Goal: Information Seeking & Learning: Learn about a topic

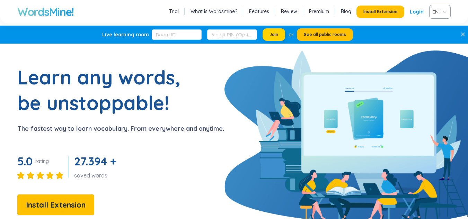
click at [272, 30] on button "Join" at bounding box center [274, 34] width 23 height 12
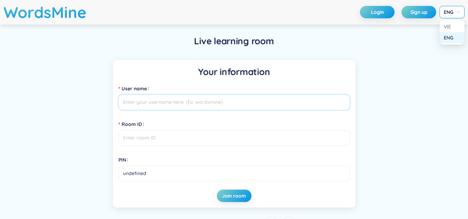
click at [444, 11] on span "ENG" at bounding box center [452, 12] width 17 height 7
click at [450, 25] on div "VIE" at bounding box center [452, 27] width 17 height 8
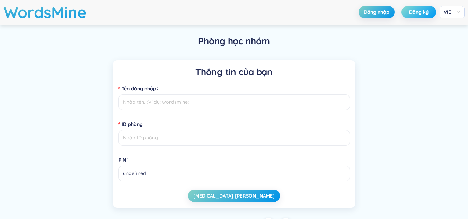
click at [414, 14] on span "Đăng ký" at bounding box center [418, 12] width 19 height 7
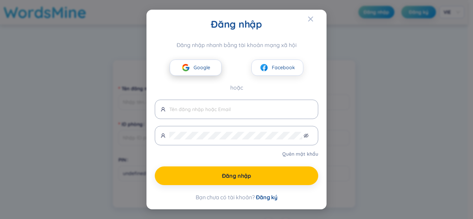
click at [195, 70] on span "Google" at bounding box center [202, 68] width 17 height 8
click at [266, 108] on input "text" at bounding box center [240, 110] width 143 height 8
type input "minhchau418710802137"
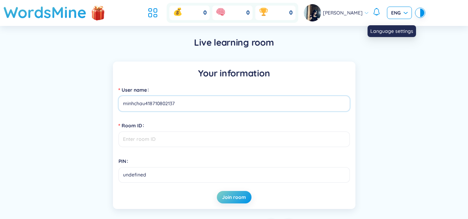
click at [393, 18] on span at bounding box center [397, 13] width 12 height 12
click at [390, 28] on div "Language settings" at bounding box center [392, 31] width 49 height 12
click at [391, 16] on span "ENG" at bounding box center [399, 12] width 17 height 7
click at [388, 28] on div "Language settings" at bounding box center [392, 31] width 49 height 12
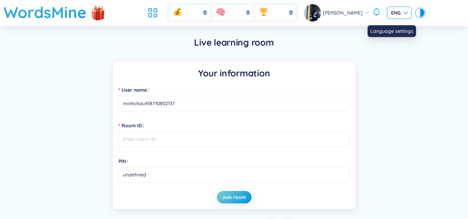
click at [391, 12] on span "ENG" at bounding box center [399, 12] width 17 height 7
click at [391, 28] on div "Language settings" at bounding box center [392, 31] width 49 height 12
click at [391, 12] on span "ENG" at bounding box center [399, 12] width 17 height 7
click at [399, 28] on div "Language settings" at bounding box center [392, 31] width 49 height 12
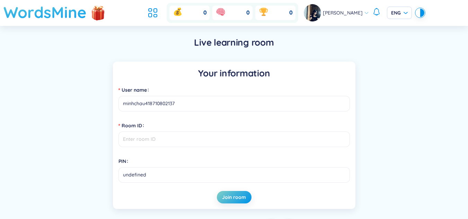
click at [61, 13] on h1 "WordsMine" at bounding box center [44, 12] width 83 height 25
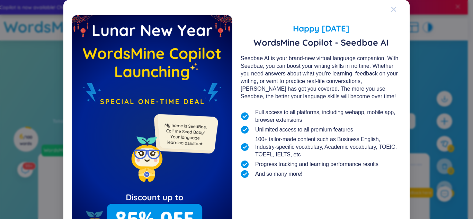
click at [395, 11] on span "Close" at bounding box center [400, 9] width 19 height 19
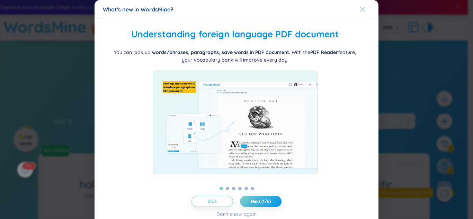
click at [364, 11] on span "Close" at bounding box center [369, 9] width 19 height 19
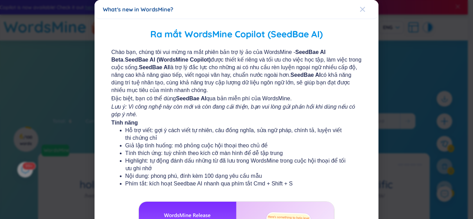
click at [360, 9] on icon "Close" at bounding box center [363, 10] width 6 height 6
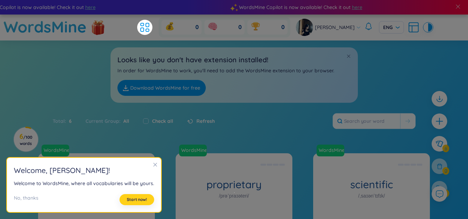
click at [143, 204] on button "Start now!" at bounding box center [137, 199] width 35 height 11
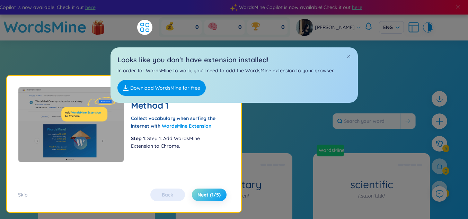
click at [214, 196] on span "Next (1/5)" at bounding box center [209, 195] width 23 height 7
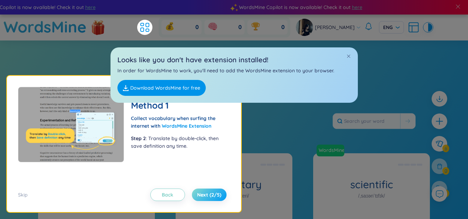
click at [214, 193] on span "Next (2/5)" at bounding box center [209, 195] width 24 height 7
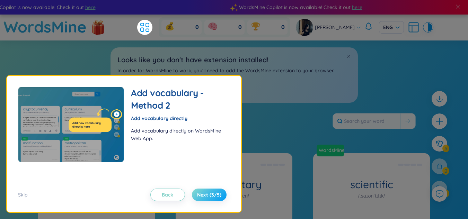
click at [214, 189] on button "Next (3/5)" at bounding box center [209, 195] width 35 height 12
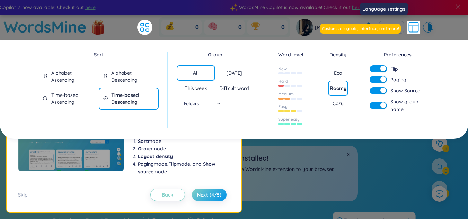
click at [398, 27] on div "[PERSON_NAME]" at bounding box center [364, 27] width 137 height 17
click at [408, 26] on icon at bounding box center [414, 27] width 12 height 12
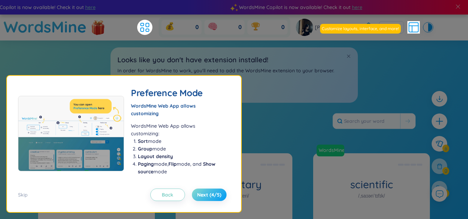
click at [204, 193] on span "Next (4/5)" at bounding box center [209, 195] width 24 height 7
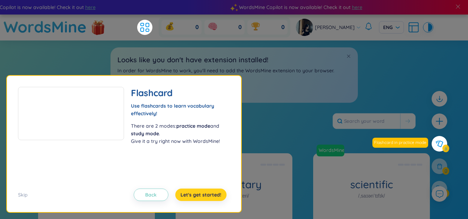
click at [204, 193] on span "Let's get started!" at bounding box center [201, 195] width 41 height 7
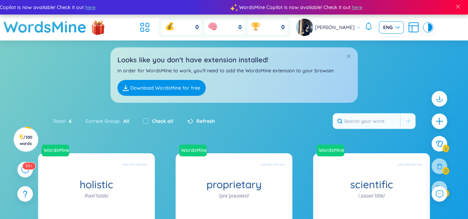
click at [383, 32] on input "search" at bounding box center [389, 26] width 12 height 10
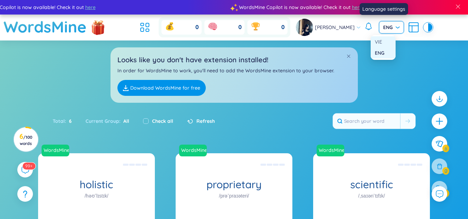
click at [381, 38] on div "VIE" at bounding box center [383, 42] width 17 height 8
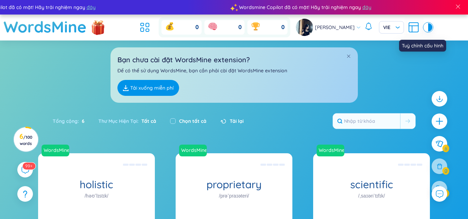
click at [412, 26] on icon at bounding box center [412, 29] width 0 height 6
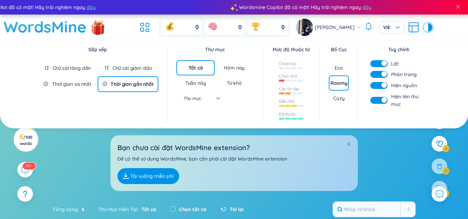
click at [231, 65] on div "Hôm nay" at bounding box center [234, 67] width 21 height 7
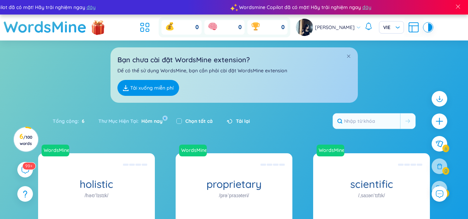
scroll to position [69, 0]
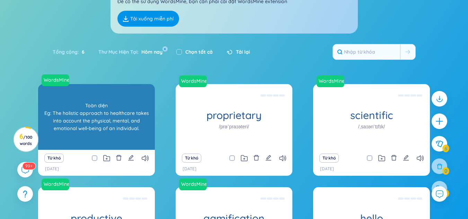
click at [100, 121] on div "Toàn diện Eg: The holistic approach to healthcare takes into account the physic…" at bounding box center [97, 117] width 110 height 62
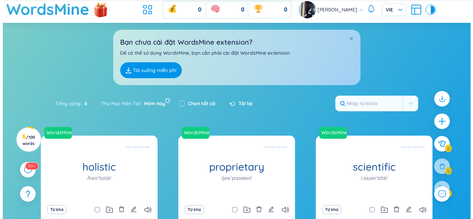
scroll to position [0, 0]
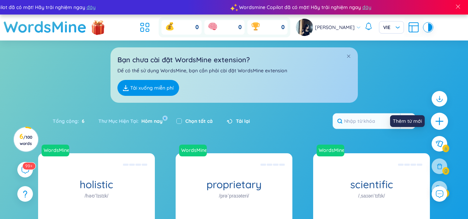
click at [445, 123] on div at bounding box center [439, 121] width 17 height 17
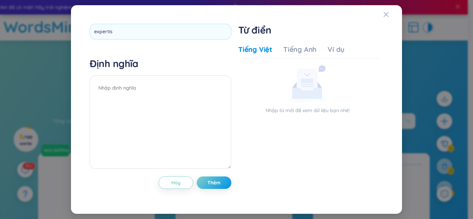
type input "expertise"
click at [158, 102] on textarea at bounding box center [161, 123] width 142 height 94
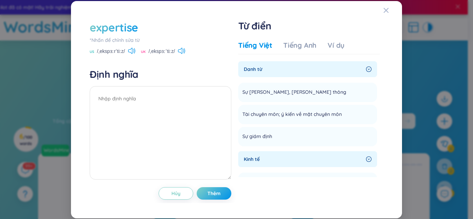
click at [262, 157] on span "Kinh tế" at bounding box center [304, 160] width 120 height 8
click at [364, 69] on div "Danh từ" at bounding box center [307, 69] width 139 height 16
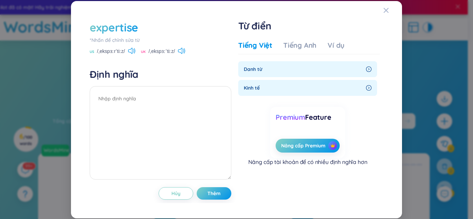
click at [360, 73] on span "Danh từ" at bounding box center [304, 69] width 120 height 8
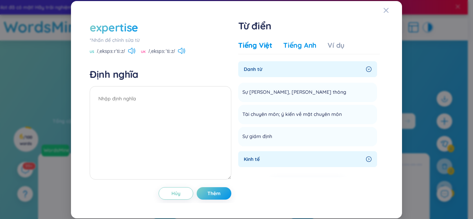
click at [302, 43] on div "Tiếng Anh" at bounding box center [299, 46] width 33 height 10
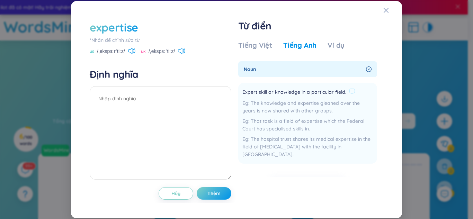
click at [353, 91] on div "Expert skill or knowledge in a particular field." at bounding box center [308, 92] width 131 height 8
click at [349, 94] on icon at bounding box center [352, 91] width 6 height 6
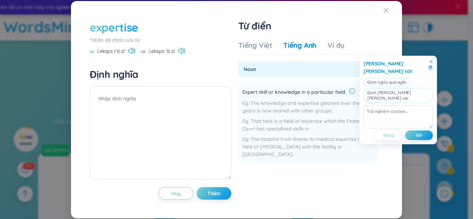
click at [384, 133] on span "Đóng" at bounding box center [389, 136] width 11 height 6
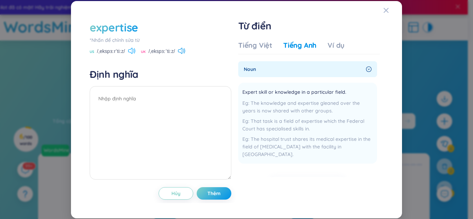
click at [133, 52] on icon at bounding box center [131, 51] width 7 height 6
click at [164, 115] on textarea at bounding box center [161, 133] width 142 height 94
type textarea "chuyên môn"
click at [276, 67] on span "noun" at bounding box center [304, 69] width 120 height 8
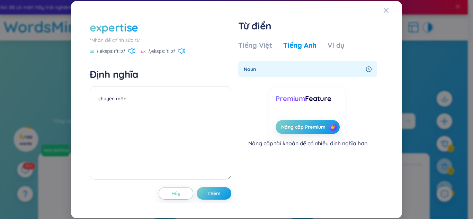
click at [275, 67] on span "noun" at bounding box center [304, 69] width 120 height 8
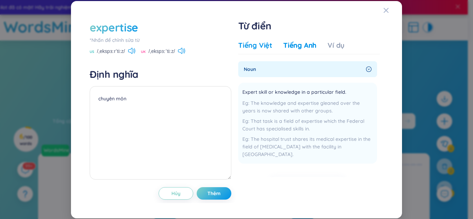
click at [252, 48] on div "Tiếng Việt" at bounding box center [255, 46] width 34 height 10
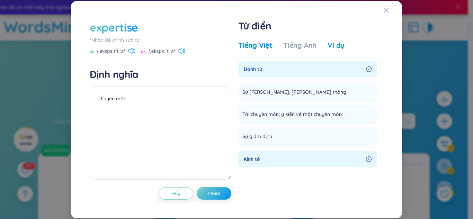
click at [328, 41] on div "Ví dụ" at bounding box center [336, 46] width 17 height 10
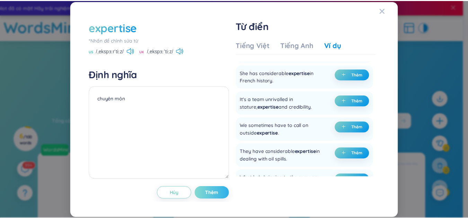
scroll to position [104, 0]
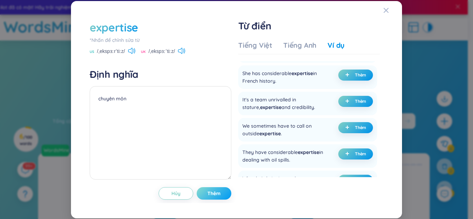
click at [208, 197] on span "Thêm" at bounding box center [214, 193] width 13 height 7
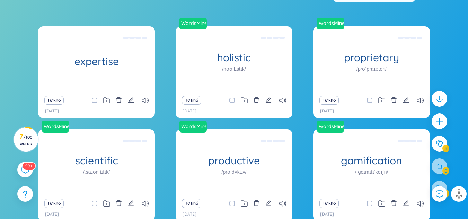
scroll to position [187, 0]
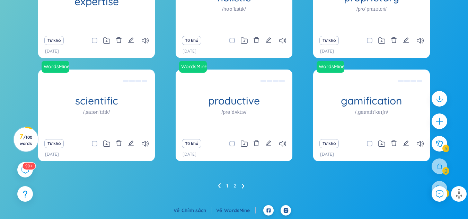
click at [242, 184] on ul "1 2" at bounding box center [234, 186] width 32 height 11
click at [242, 185] on icon at bounding box center [243, 186] width 3 height 5
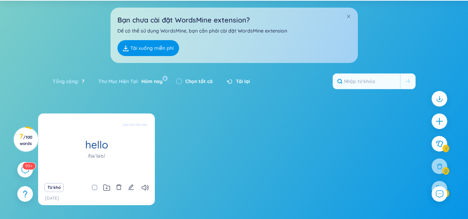
scroll to position [75, 0]
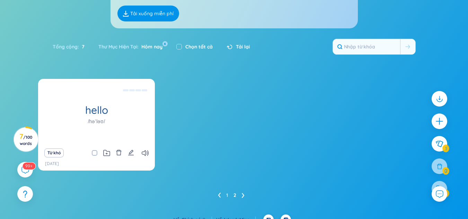
click at [220, 197] on icon at bounding box center [219, 195] width 2 height 5
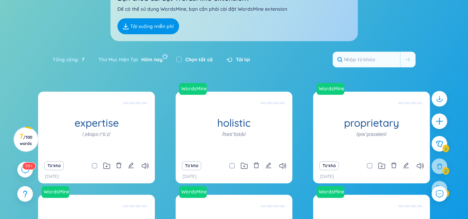
scroll to position [0, 0]
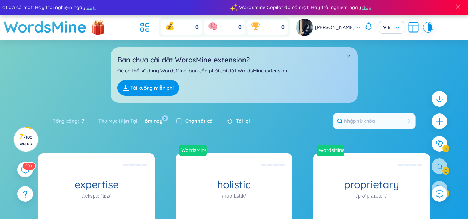
click at [166, 116] on button "x" at bounding box center [165, 118] width 6 height 6
click at [173, 121] on input "checkbox" at bounding box center [173, 122] width 6 height 6
checkbox input "true"
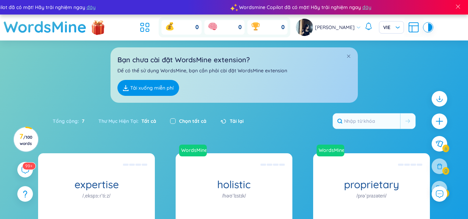
checkbox input "true"
click at [173, 121] on input "checkbox" at bounding box center [173, 122] width 6 height 6
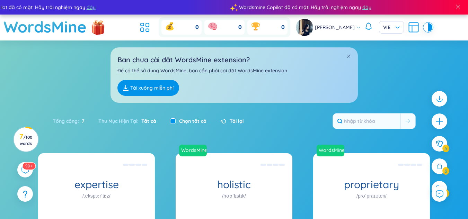
checkbox input "false"
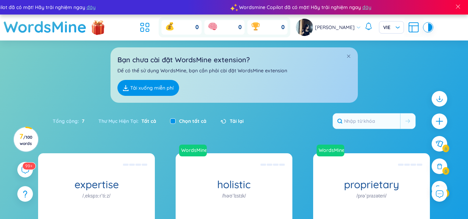
checkbox input "false"
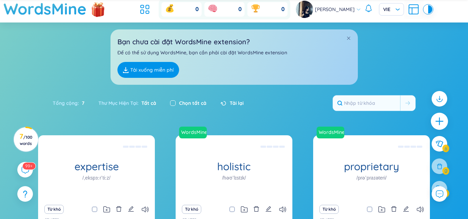
scroll to position [14, 0]
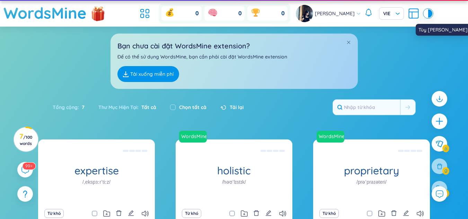
click at [424, 13] on div at bounding box center [426, 13] width 4 height 8
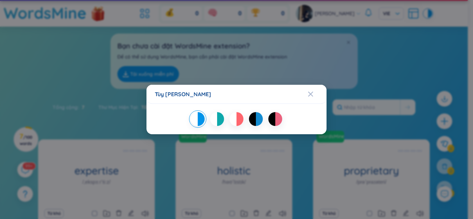
click at [238, 123] on div at bounding box center [240, 119] width 7 height 14
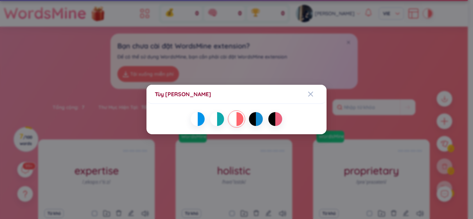
click at [276, 118] on div at bounding box center [279, 119] width 7 height 14
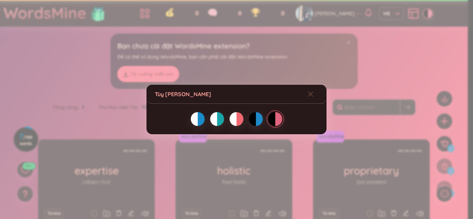
click at [242, 120] on div at bounding box center [240, 119] width 7 height 14
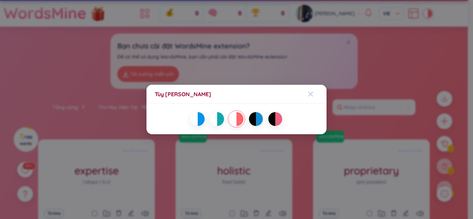
click at [310, 91] on div "Close" at bounding box center [311, 94] width 6 height 19
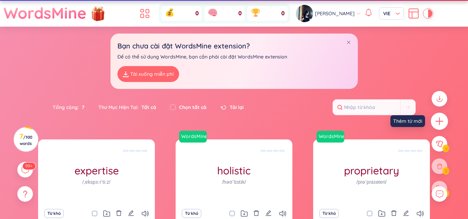
click at [434, 121] on div at bounding box center [439, 121] width 17 height 17
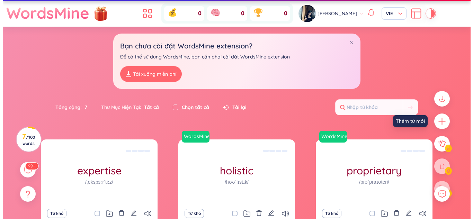
scroll to position [5, 0]
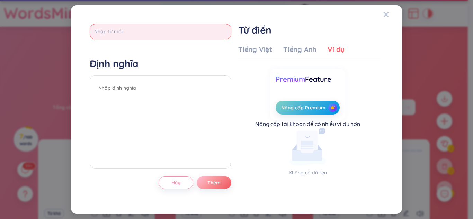
click at [115, 28] on input "text" at bounding box center [161, 32] width 142 height 16
type input "ê"
type input "expert"
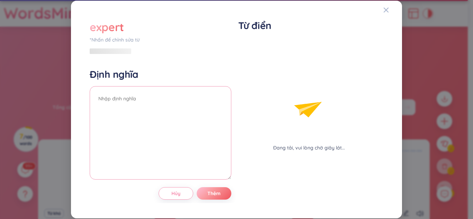
click at [175, 99] on textarea at bounding box center [161, 133] width 142 height 94
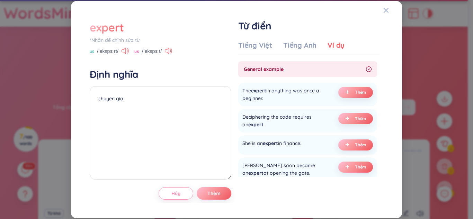
click at [169, 46] on div "expert *[PERSON_NAME] để [PERSON_NAME] sửa từ US /ˈekspɜːrt/ [GEOGRAPHIC_DATA] …" at bounding box center [161, 37] width 142 height 35
click at [172, 52] on icon at bounding box center [168, 51] width 7 height 6
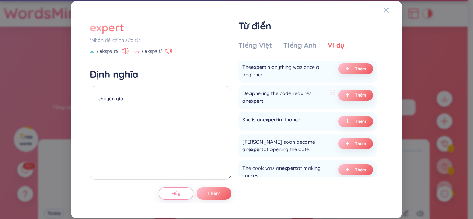
scroll to position [35, 0]
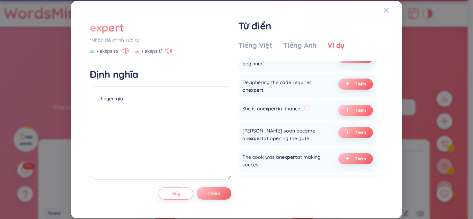
click at [346, 110] on icon "plus" at bounding box center [348, 110] width 4 height 4
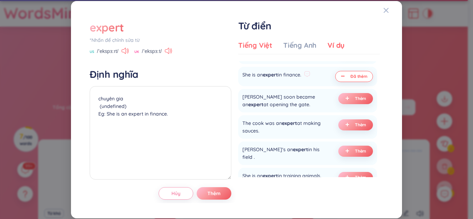
scroll to position [0, 0]
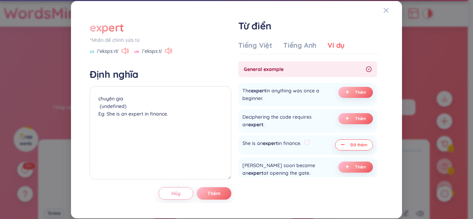
click at [245, 52] on div "Tiếng Việt Tiếng [PERSON_NAME] Ví dụ" at bounding box center [291, 48] width 106 height 14
click at [248, 48] on div "Tiếng Việt" at bounding box center [255, 46] width 34 height 10
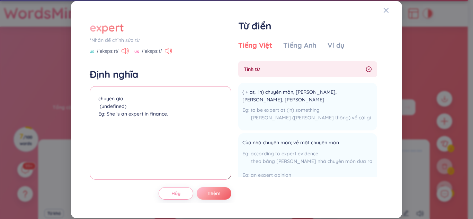
click at [151, 96] on textarea "chuyên gia (undefined) Eg: She is an expert in finance." at bounding box center [161, 133] width 142 height 94
click at [209, 198] on button "Thêm" at bounding box center [214, 193] width 35 height 12
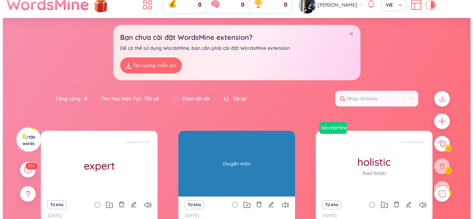
scroll to position [35, 0]
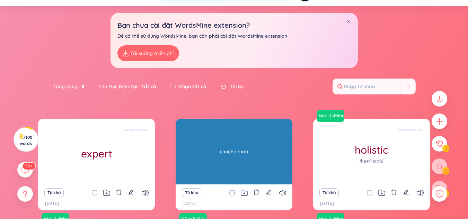
click at [220, 166] on div "chuyên môn" at bounding box center [234, 152] width 110 height 62
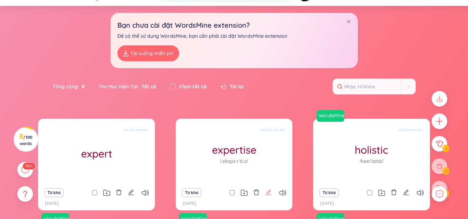
click at [268, 191] on icon "edit" at bounding box center [268, 193] width 6 height 6
type textarea "chuyên môn"
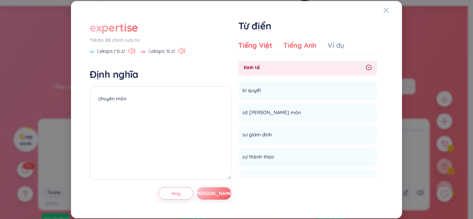
scroll to position [91, 0]
click at [305, 49] on div "Tiếng Anh" at bounding box center [299, 46] width 33 height 10
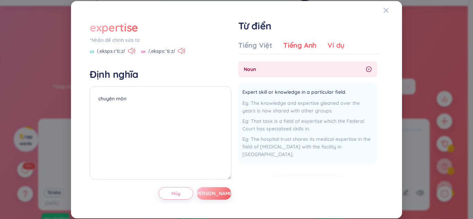
click at [337, 43] on div "Ví dụ" at bounding box center [336, 46] width 17 height 10
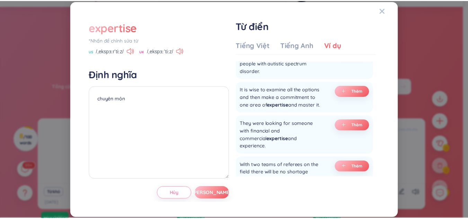
scroll to position [832, 0]
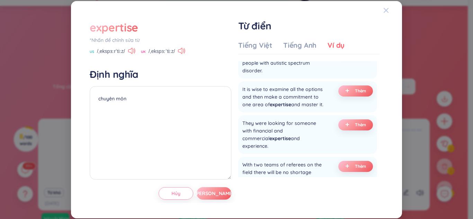
click at [384, 16] on div "Close" at bounding box center [387, 10] width 6 height 19
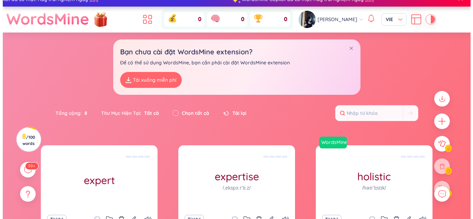
scroll to position [0, 0]
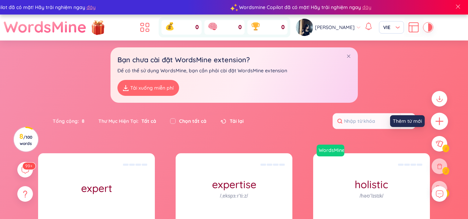
click at [436, 120] on icon "plus" at bounding box center [440, 122] width 10 height 10
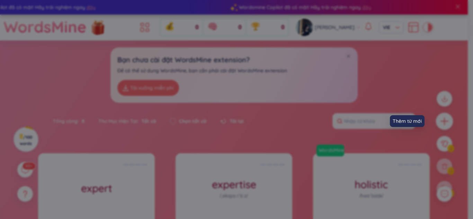
scroll to position [5, 0]
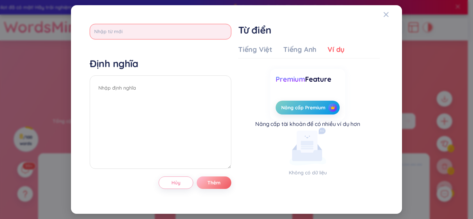
click at [104, 28] on input "text" at bounding box center [161, 32] width 142 height 16
type input "employce"
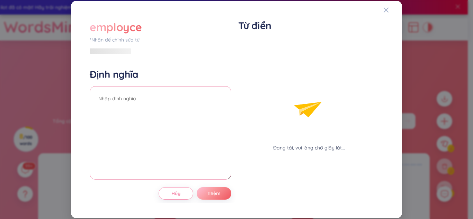
click at [161, 102] on textarea at bounding box center [161, 133] width 142 height 94
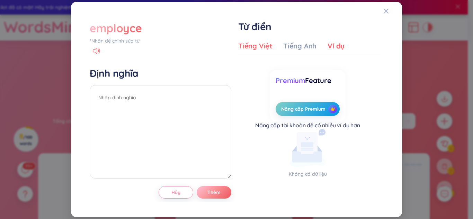
click at [244, 42] on div "Tiếng Việt" at bounding box center [255, 46] width 34 height 10
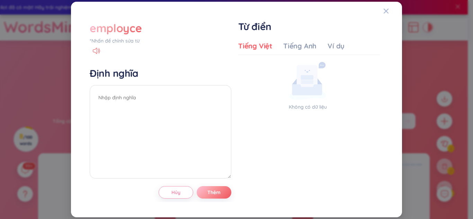
click at [142, 25] on div "employce" at bounding box center [161, 27] width 142 height 15
click at [140, 30] on div "employce" at bounding box center [116, 27] width 52 height 15
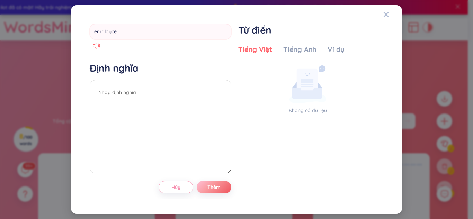
drag, startPoint x: 142, startPoint y: 32, endPoint x: 35, endPoint y: 32, distance: 106.7
click at [35, 32] on div "employce Định [PERSON_NAME] Thêm Từ điển Tiếng Việt Tiếng [PERSON_NAME] Ví dụ K…" at bounding box center [236, 109] width 473 height 219
type input "demonstrate"
click at [143, 115] on textarea at bounding box center [161, 127] width 142 height 94
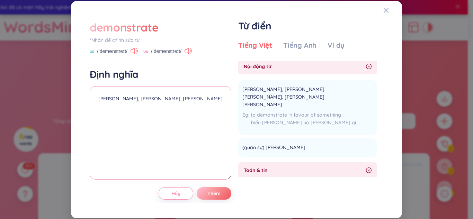
scroll to position [61, 0]
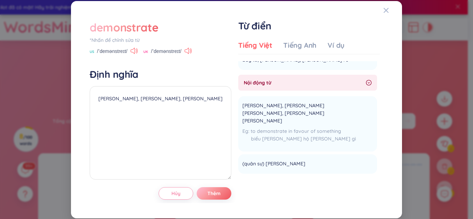
click at [343, 46] on div "Tiếng Việt Tiếng [PERSON_NAME] Ví dụ" at bounding box center [309, 48] width 142 height 14
click at [329, 44] on div "Ví dụ" at bounding box center [336, 46] width 17 height 10
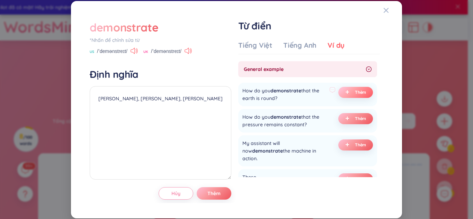
click at [357, 97] on button "Thêm" at bounding box center [356, 92] width 35 height 11
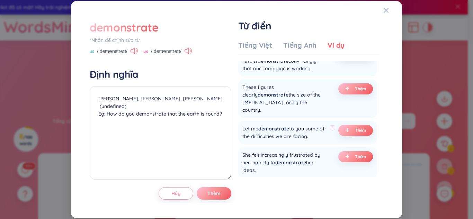
scroll to position [139, 0]
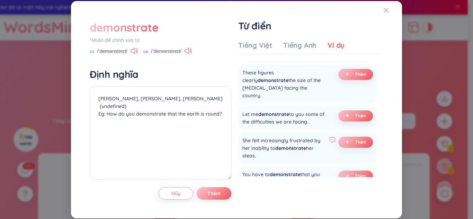
click at [331, 137] on icon at bounding box center [333, 140] width 6 height 6
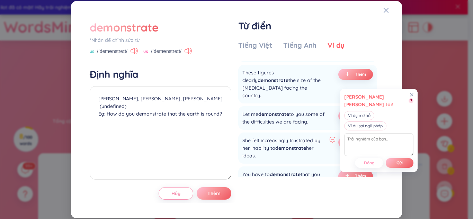
click at [371, 160] on span "Đóng" at bounding box center [369, 163] width 11 height 6
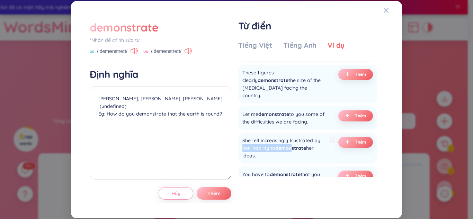
drag, startPoint x: 319, startPoint y: 127, endPoint x: 294, endPoint y: 136, distance: 27.1
click at [294, 137] on div "She felt increasingly frustrated by her inability to demonstrate her ideas." at bounding box center [285, 148] width 84 height 23
click at [311, 137] on div "She felt increasingly frustrated by her inability to demonstrate her ideas." at bounding box center [285, 148] width 84 height 23
drag, startPoint x: 255, startPoint y: 130, endPoint x: 264, endPoint y: 129, distance: 8.8
click at [264, 137] on div "She felt increasingly frustrated by her inability to demonstrate her ideas." at bounding box center [285, 148] width 84 height 23
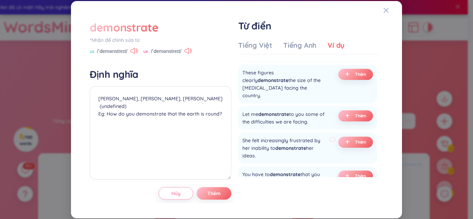
click at [268, 147] on div "She felt increasingly frustrated by her inability to demonstrate her ideas. Thêm" at bounding box center [307, 148] width 139 height 31
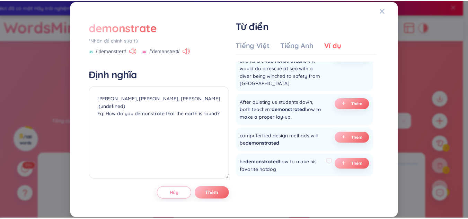
scroll to position [451, 0]
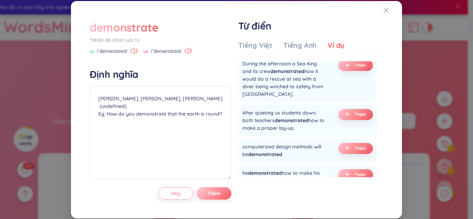
click at [229, 193] on button "Thêm" at bounding box center [214, 193] width 35 height 12
type textarea "[PERSON_NAME], [PERSON_NAME], [PERSON_NAME] (undefined) Eg: How do you demonstr…"
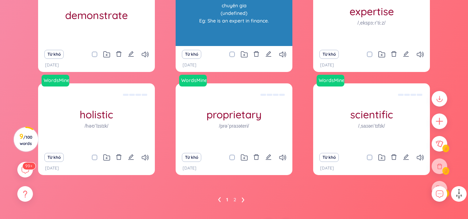
scroll to position [0, 0]
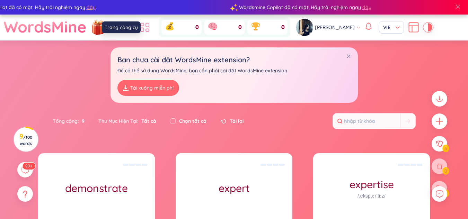
click at [151, 31] on icon at bounding box center [145, 27] width 12 height 12
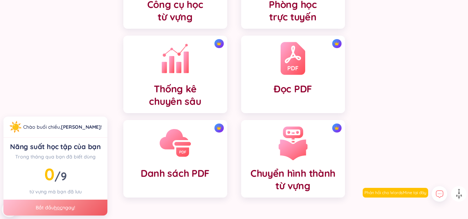
scroll to position [310, 0]
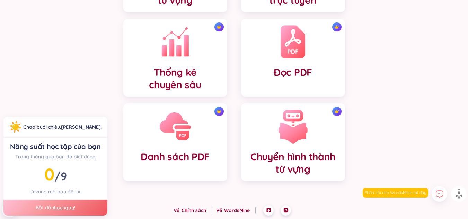
click at [79, 210] on footer "Về [PERSON_NAME] sách Về WordsMine" at bounding box center [234, 213] width 468 height 14
click at [68, 208] on footer "Về [PERSON_NAME] sách Về WordsMine" at bounding box center [234, 213] width 468 height 14
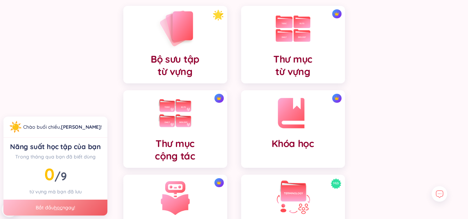
scroll to position [0, 0]
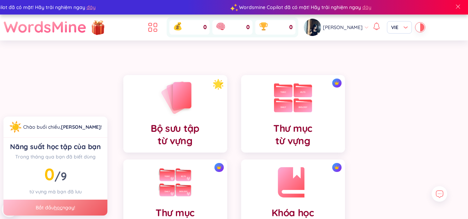
click at [286, 90] on img at bounding box center [293, 98] width 38 height 29
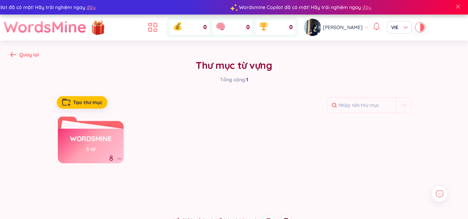
click at [101, 145] on h3 "WordsMine" at bounding box center [91, 140] width 42 height 13
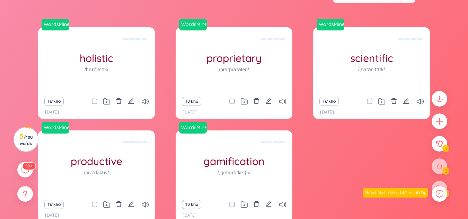
scroll to position [139, 0]
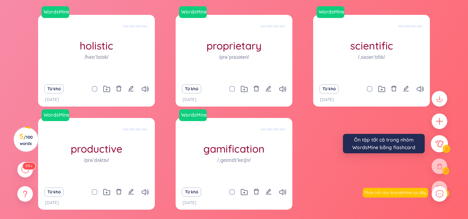
click at [437, 147] on icon at bounding box center [439, 144] width 8 height 8
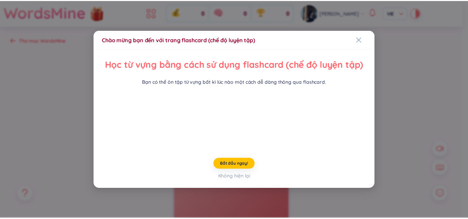
scroll to position [29, 0]
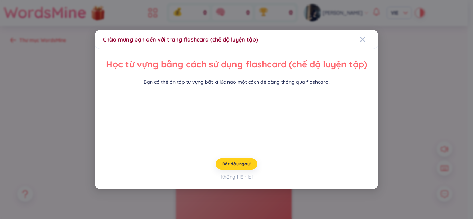
click at [240, 167] on span "Bắt đầu ngay!" at bounding box center [236, 164] width 28 height 6
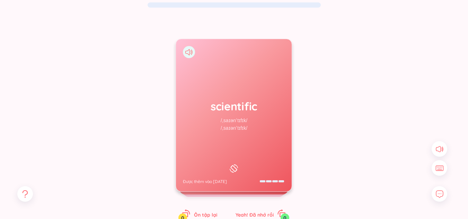
scroll to position [69, 0]
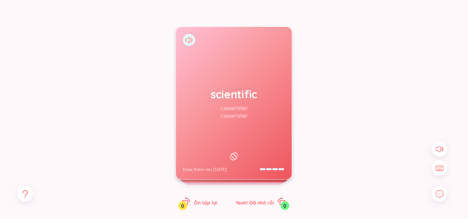
click at [222, 146] on div "scientific /ˌsaɪənˈtɪfɪk/ /ˌsaɪənˈtɪfɪk/ Được thêm vào [DATE]" at bounding box center [234, 103] width 116 height 152
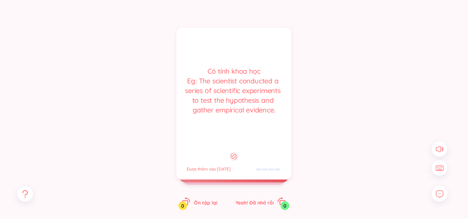
click at [229, 129] on div "Có tính [PERSON_NAME] học Eg: The scientist conducted a series of scientific ex…" at bounding box center [234, 103] width 116 height 153
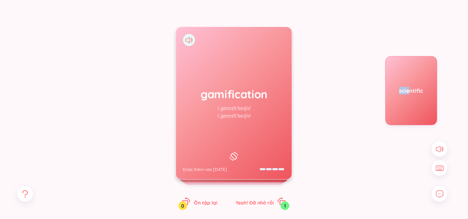
drag, startPoint x: 411, startPoint y: 88, endPoint x: 348, endPoint y: 116, distance: 68.6
click at [348, 116] on div "scientific" at bounding box center [385, 125] width 104 height 139
click at [347, 116] on div "scientific" at bounding box center [385, 125] width 104 height 139
click at [253, 113] on div "gamification /ˌɡeɪmɪfɪˈkeɪʃn/ /ˌɡeɪmɪfɪˈkeɪʃn/ Được thêm vào [DATE]" at bounding box center [234, 103] width 116 height 152
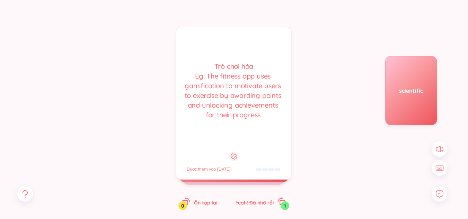
click at [253, 113] on div "Trò chơi hóa Eg: The fitness app uses gamification to motivate users to exercis…" at bounding box center [234, 91] width 108 height 58
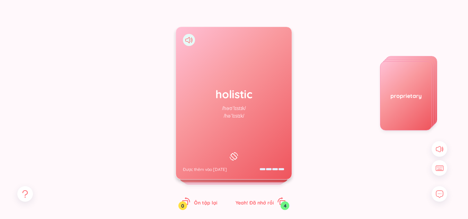
click at [274, 115] on div "holistic /həʊˈlɪstɪk/ /həˈlɪstɪk/ Được thêm vào [DATE]" at bounding box center [234, 103] width 116 height 152
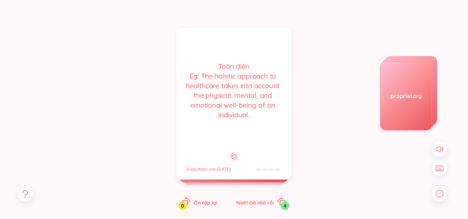
click at [274, 115] on div "Toàn diện Eg: The holistic approach to healthcare takes into account the physic…" at bounding box center [234, 91] width 108 height 58
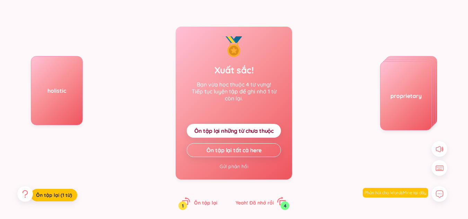
click at [281, 207] on div "4" at bounding box center [285, 206] width 9 height 9
click at [441, 172] on button at bounding box center [439, 168] width 17 height 17
click at [328, 150] on div "holistic Ôn tập lại (1 từ) Xuất sắc! Bạn vừa học thuộc 4 từ vựng! Tiếp tục luyệ…" at bounding box center [233, 110] width 447 height 228
click at [343, 120] on div "scientific gamification productive proprietary" at bounding box center [385, 125] width 104 height 139
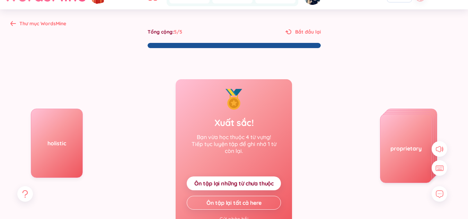
scroll to position [0, 0]
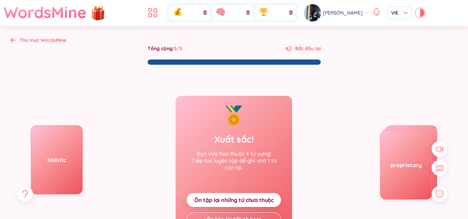
click at [309, 48] on span "Bắt đầu lại" at bounding box center [308, 49] width 26 height 8
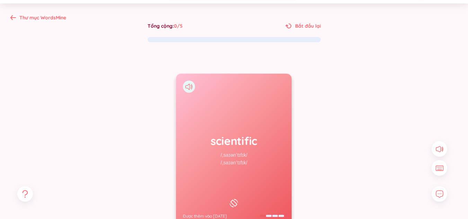
scroll to position [35, 0]
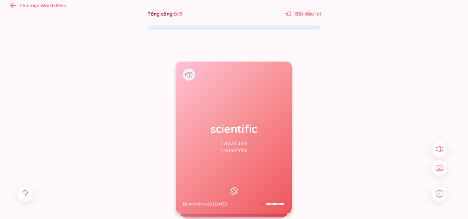
click at [8, 2] on div "Thư mục WordsMine [PERSON_NAME] : 0 / 5 Bắt đầu lại scientific /ˌsaɪənˈtɪfɪk/ /…" at bounding box center [234, 130] width 468 height 278
click at [13, 6] on icon at bounding box center [13, 5] width 6 height 5
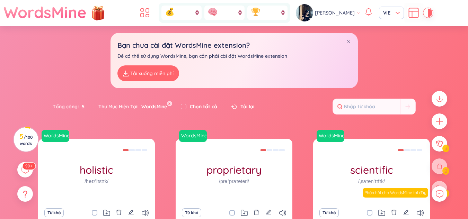
click at [266, 100] on div "[PERSON_NAME] : 5 Thư Mục [PERSON_NAME] : WordsMine x Chọn tất cả [PERSON_NAME]" at bounding box center [234, 110] width 433 height 30
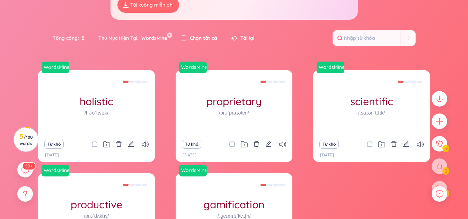
scroll to position [69, 0]
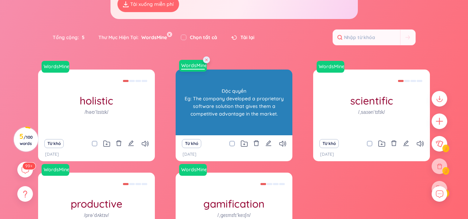
click at [196, 64] on link "WordsMine" at bounding box center [192, 65] width 29 height 7
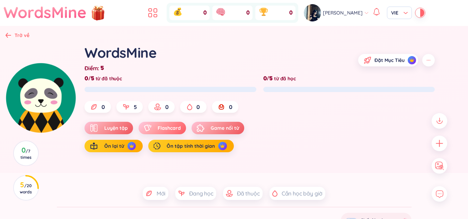
click at [172, 132] on button "Flashcard" at bounding box center [162, 128] width 47 height 12
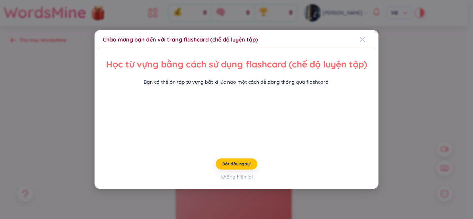
click at [360, 37] on icon "Close" at bounding box center [363, 40] width 6 height 6
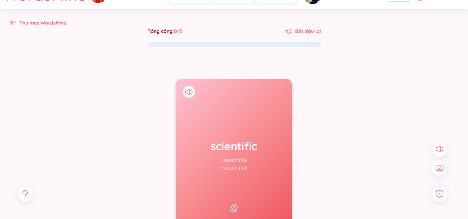
scroll to position [35, 0]
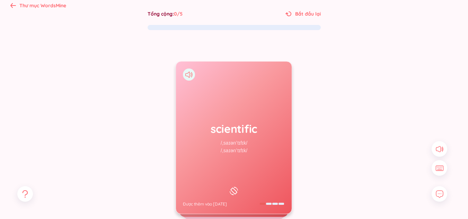
click at [15, 3] on icon at bounding box center [13, 5] width 6 height 5
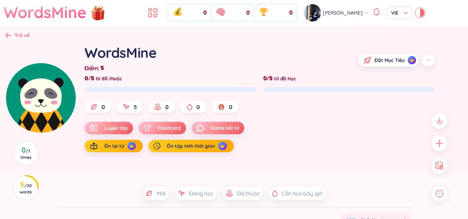
click at [3, 36] on div "Trở về WordsMine Điểm : 5 Đặt Mục [PERSON_NAME] 0/5 từ đã thuộc 0/5 từ đã học 0…" at bounding box center [234, 103] width 468 height 142
click at [7, 34] on icon at bounding box center [9, 35] width 6 height 5
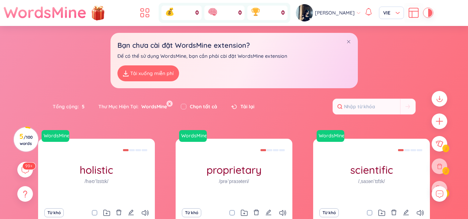
click at [169, 101] on button "x" at bounding box center [169, 104] width 6 height 6
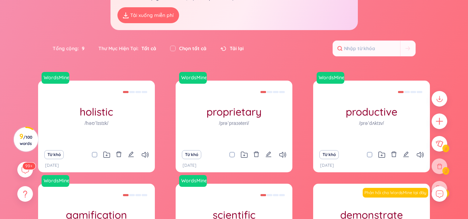
scroll to position [69, 0]
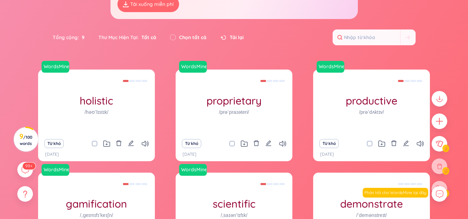
click at [149, 38] on span "Tất cả" at bounding box center [148, 37] width 18 height 6
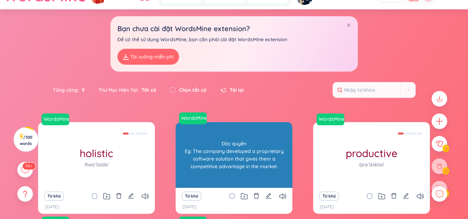
scroll to position [0, 0]
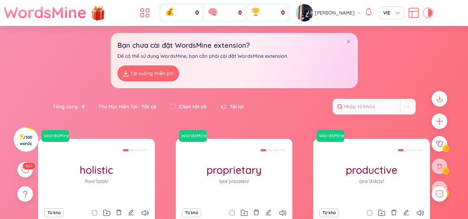
click at [146, 7] on ul at bounding box center [146, 12] width 19 height 15
click at [149, 9] on icon at bounding box center [145, 13] width 12 height 12
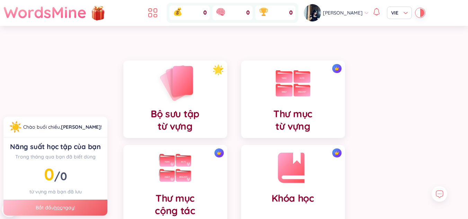
click at [179, 111] on h4 "Bộ sưu tập từ vựng" at bounding box center [175, 120] width 49 height 25
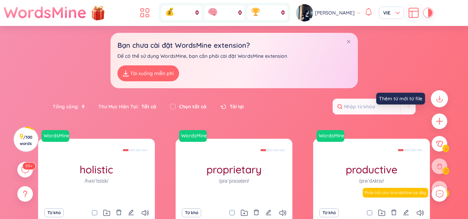
click at [436, 101] on icon at bounding box center [439, 98] width 9 height 9
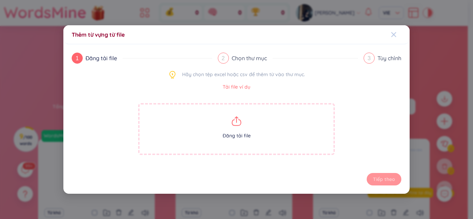
click at [397, 27] on span "Close" at bounding box center [400, 34] width 19 height 19
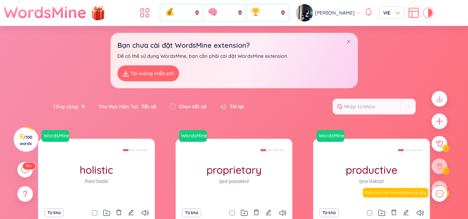
click at [149, 16] on icon at bounding box center [145, 13] width 12 height 12
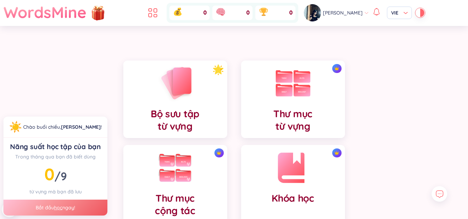
click at [55, 208] on link "học" at bounding box center [58, 208] width 8 height 6
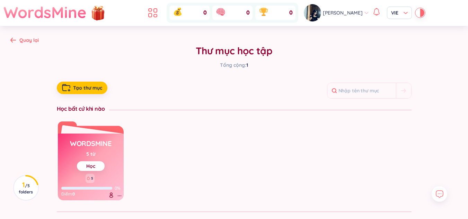
click at [92, 166] on link "Học" at bounding box center [90, 166] width 9 height 6
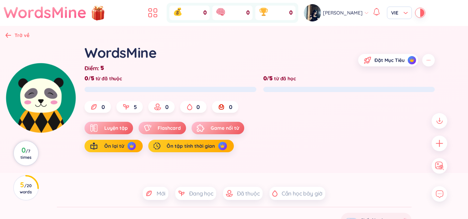
click at [26, 158] on span "/ 7 times" at bounding box center [25, 154] width 11 height 11
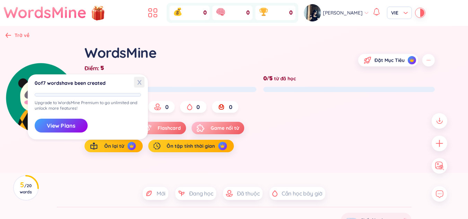
click at [140, 83] on span "X" at bounding box center [139, 82] width 10 height 11
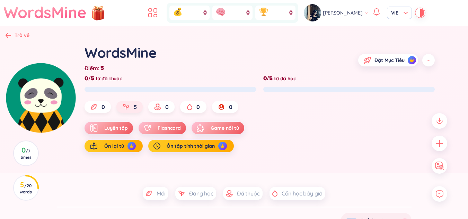
click at [128, 110] on icon at bounding box center [126, 107] width 7 height 7
click at [7, 33] on icon at bounding box center [9, 35] width 6 height 5
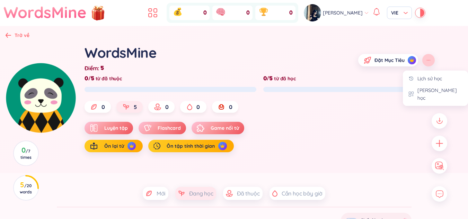
click at [429, 62] on icon "button" at bounding box center [429, 61] width 6 height 6
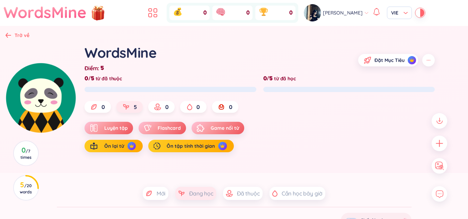
click at [325, 138] on div "[PERSON_NAME] tập Flashcard Game nối từ Ôn lại từ Ôn tập [PERSON_NAME] gian" at bounding box center [260, 137] width 350 height 30
click at [155, 13] on icon at bounding box center [153, 13] width 12 height 12
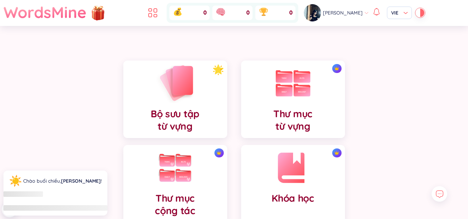
click at [177, 79] on img at bounding box center [175, 83] width 38 height 40
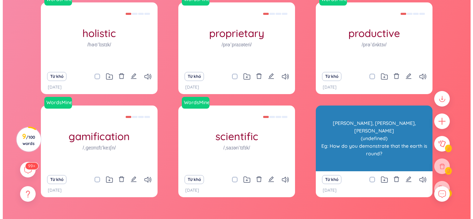
scroll to position [173, 0]
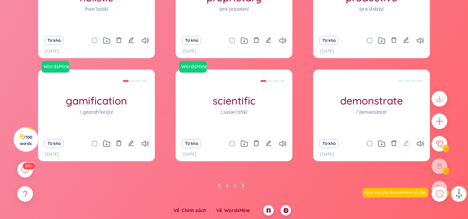
click at [404, 143] on icon "edit" at bounding box center [406, 143] width 6 height 6
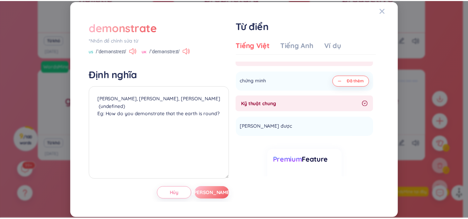
scroll to position [200, 0]
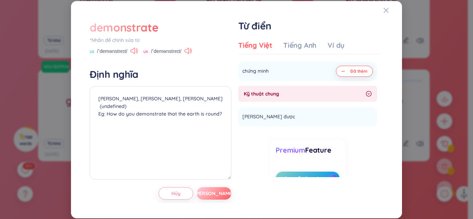
click at [220, 194] on button "[PERSON_NAME]" at bounding box center [214, 193] width 35 height 12
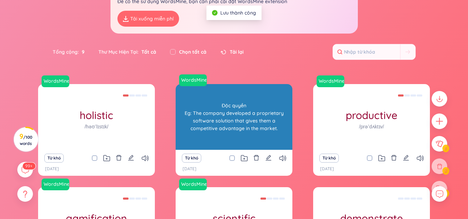
scroll to position [34, 0]
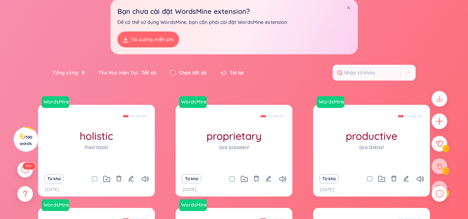
click at [229, 73] on div "Tải lại" at bounding box center [231, 73] width 23 height 8
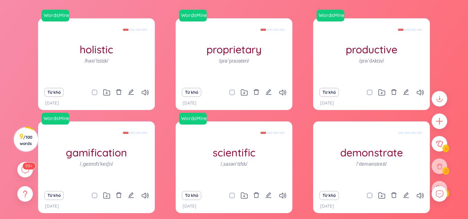
scroll to position [108, 0]
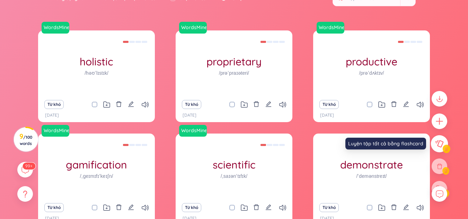
click at [442, 147] on icon at bounding box center [439, 144] width 8 height 8
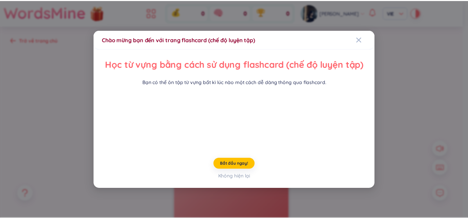
scroll to position [29, 0]
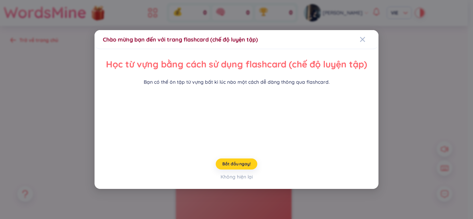
click at [240, 167] on span "Bắt đầu ngay!" at bounding box center [236, 164] width 28 height 6
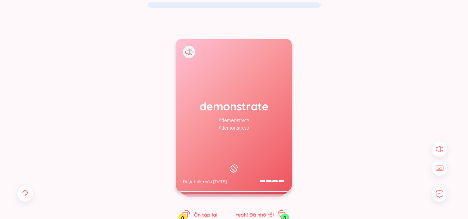
scroll to position [69, 0]
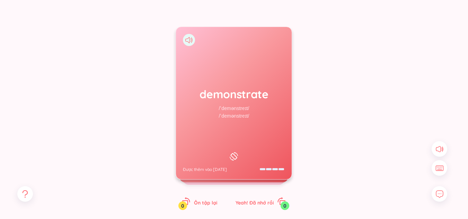
click at [189, 41] on icon at bounding box center [188, 40] width 7 height 6
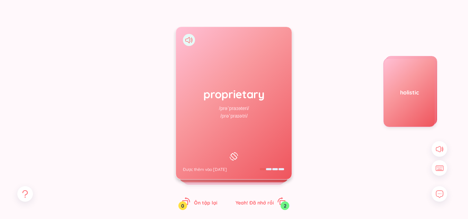
click at [282, 89] on h1 "proprietary" at bounding box center [234, 94] width 102 height 15
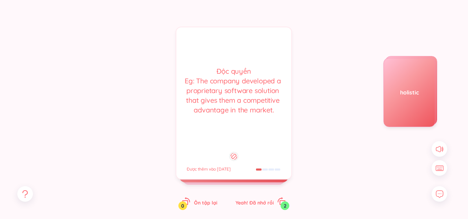
click at [279, 92] on div "Độc quyền Eg: The company developed a proprietary software solution that gives …" at bounding box center [234, 91] width 108 height 49
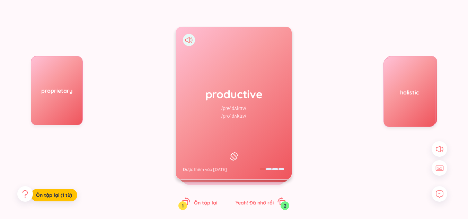
click at [254, 90] on h1 "productive" at bounding box center [234, 94] width 102 height 15
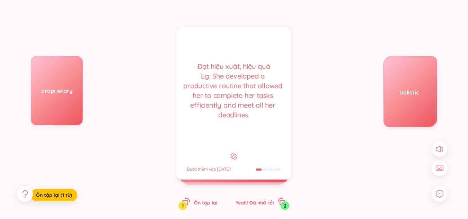
click at [254, 90] on div "Đạt hiệu xuât, hiệu quả Eg: She developed a productive routine that allowed her…" at bounding box center [234, 91] width 108 height 58
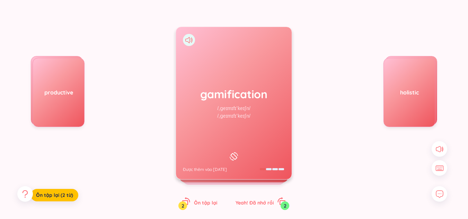
click at [233, 102] on h1 "gamification" at bounding box center [234, 94] width 102 height 15
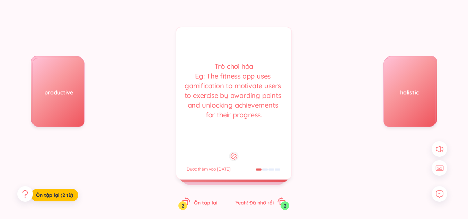
click at [233, 102] on div "Trò chơi hóa Eg: The fitness app uses gamification to motivate users to exercis…" at bounding box center [234, 91] width 108 height 58
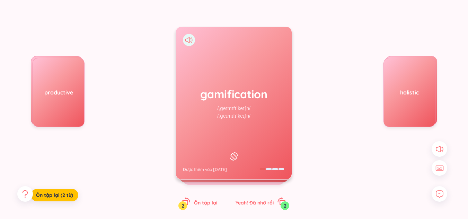
click at [186, 41] on icon at bounding box center [188, 40] width 7 height 6
click at [269, 81] on div "gamification /ˌɡeɪmɪfɪˈkeɪʃn/ /ˌɡeɪmɪfɪˈkeɪʃn/ Được thêm vào [DATE]" at bounding box center [234, 103] width 116 height 152
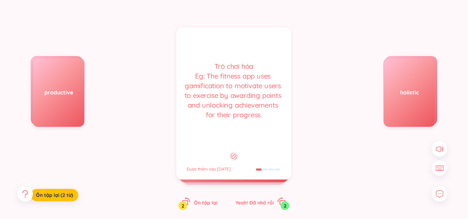
click at [269, 81] on div "Trò chơi hóa Eg: The fitness app uses gamification to motivate users to exercis…" at bounding box center [234, 91] width 108 height 58
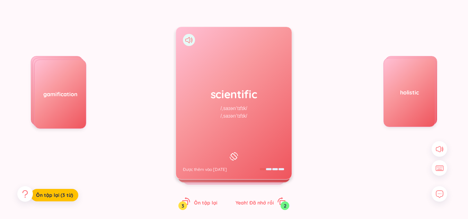
click at [192, 38] on icon at bounding box center [188, 40] width 7 height 6
click at [239, 92] on h1 "scientific" at bounding box center [234, 94] width 102 height 15
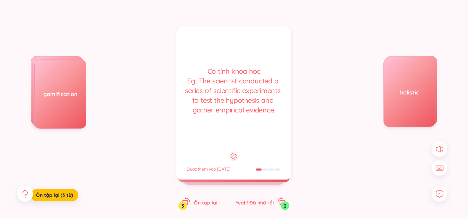
click at [239, 93] on div "Có tính khoa học Eg: The scientist conducted a series of scientific experiments…" at bounding box center [234, 91] width 108 height 49
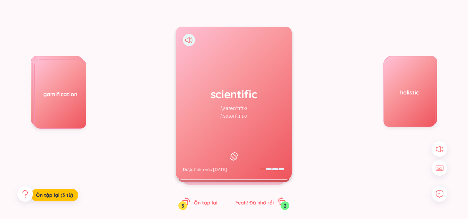
drag, startPoint x: 239, startPoint y: 93, endPoint x: 208, endPoint y: 99, distance: 31.7
click at [208, 99] on h1 "scientific" at bounding box center [234, 94] width 102 height 15
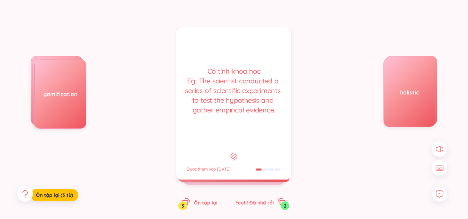
click at [236, 90] on div "Có tính khoa học Eg: The scientist conducted a series of scientific experiments…" at bounding box center [234, 91] width 108 height 49
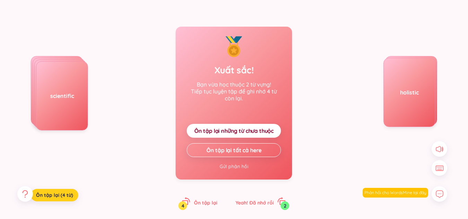
click at [67, 192] on span "Ôn tập lại (4 từ)" at bounding box center [54, 195] width 37 height 7
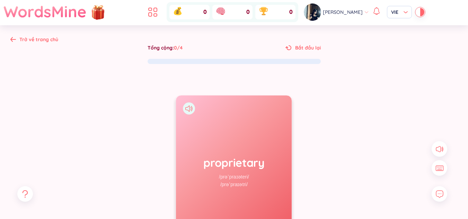
scroll to position [0, 0]
click at [183, 51] on span "0 / 4" at bounding box center [178, 48] width 9 height 6
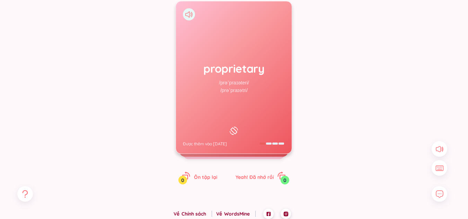
scroll to position [98, 0]
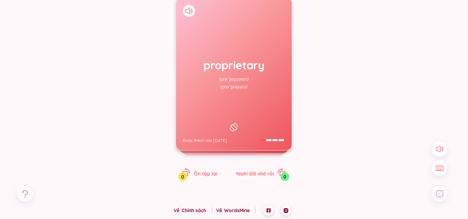
click at [199, 211] on link "Chính sách" at bounding box center [197, 211] width 30 height 6
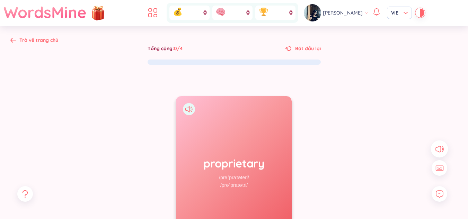
click at [439, 155] on button at bounding box center [439, 149] width 17 height 17
click at [30, 21] on h1 "WordsMine" at bounding box center [44, 12] width 83 height 25
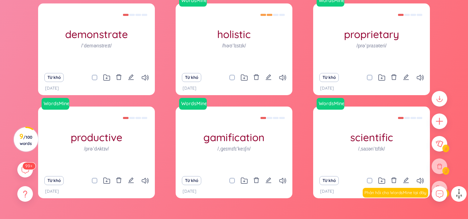
scroll to position [173, 0]
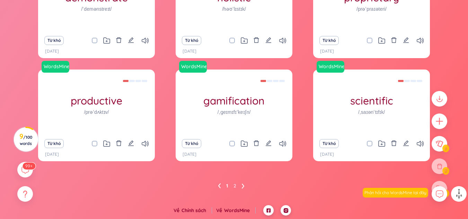
click at [246, 185] on ul "1 2" at bounding box center [234, 186] width 32 height 11
click at [243, 185] on icon at bounding box center [243, 186] width 2 height 5
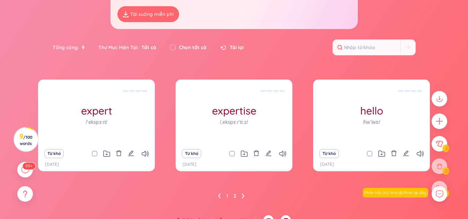
scroll to position [69, 0]
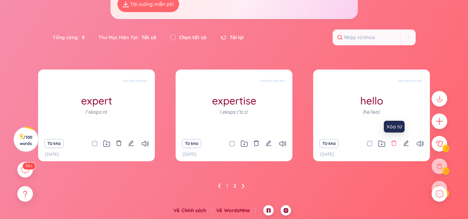
click at [392, 143] on icon "delete" at bounding box center [394, 144] width 5 height 6
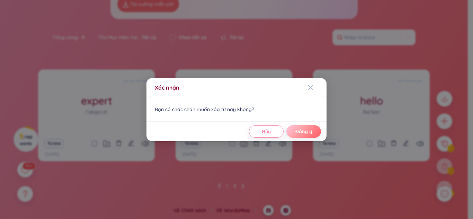
click at [298, 136] on button "Đồng ý" at bounding box center [304, 131] width 35 height 12
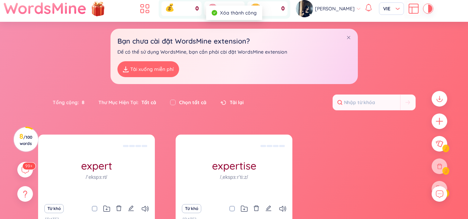
scroll to position [0, 0]
